Goal: Transaction & Acquisition: Book appointment/travel/reservation

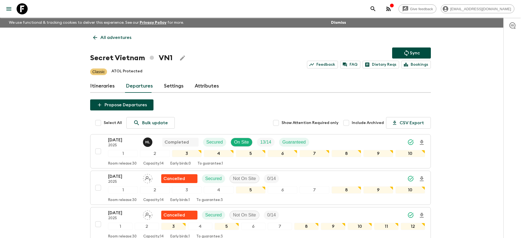
scroll to position [78, 0]
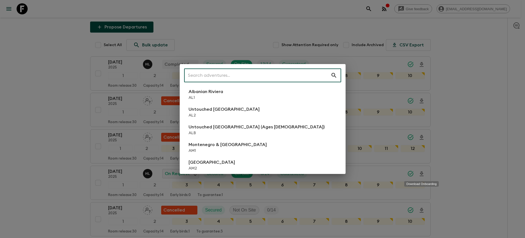
click at [514, 65] on div "​ Albanian Riviera [GEOGRAPHIC_DATA] Untouched [GEOGRAPHIC_DATA] [GEOGRAPHIC_DA…" at bounding box center [262, 119] width 525 height 238
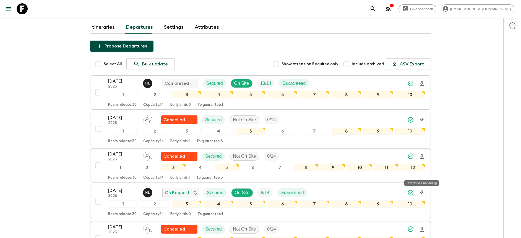
scroll to position [0, 0]
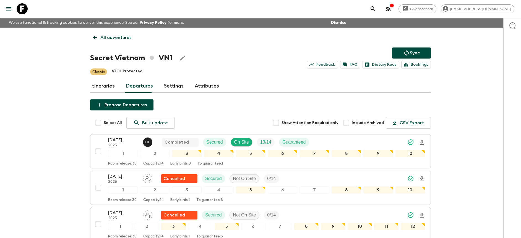
click at [28, 10] on link at bounding box center [21, 8] width 15 height 15
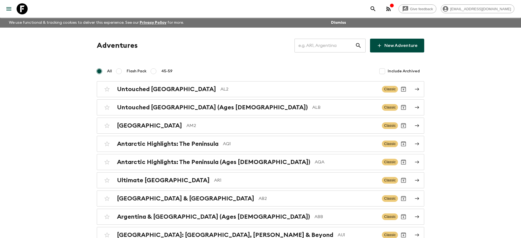
click at [340, 49] on input "text" at bounding box center [324, 45] width 61 height 15
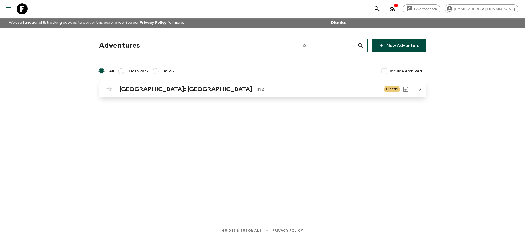
type input "in2"
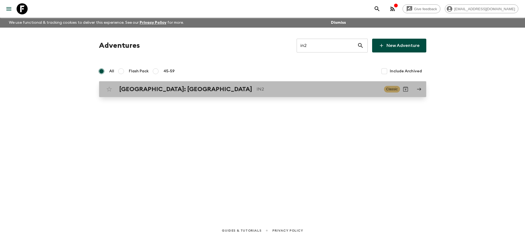
click at [237, 93] on div "[GEOGRAPHIC_DATA]: [GEOGRAPHIC_DATA] IN2" at bounding box center [249, 89] width 260 height 7
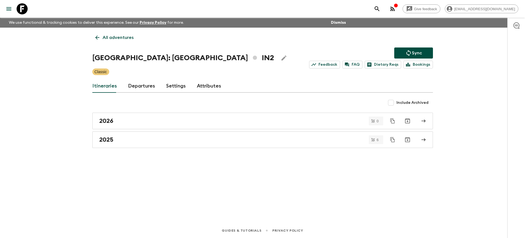
click at [134, 87] on link "Departures" at bounding box center [141, 86] width 27 height 13
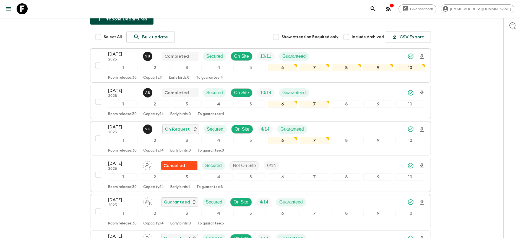
scroll to position [86, 0]
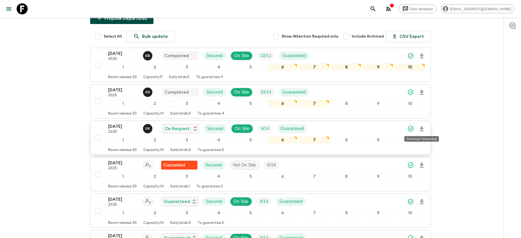
click at [419, 129] on icon "Download Onboarding" at bounding box center [421, 129] width 7 height 7
